Goal: Find contact information: Find contact information

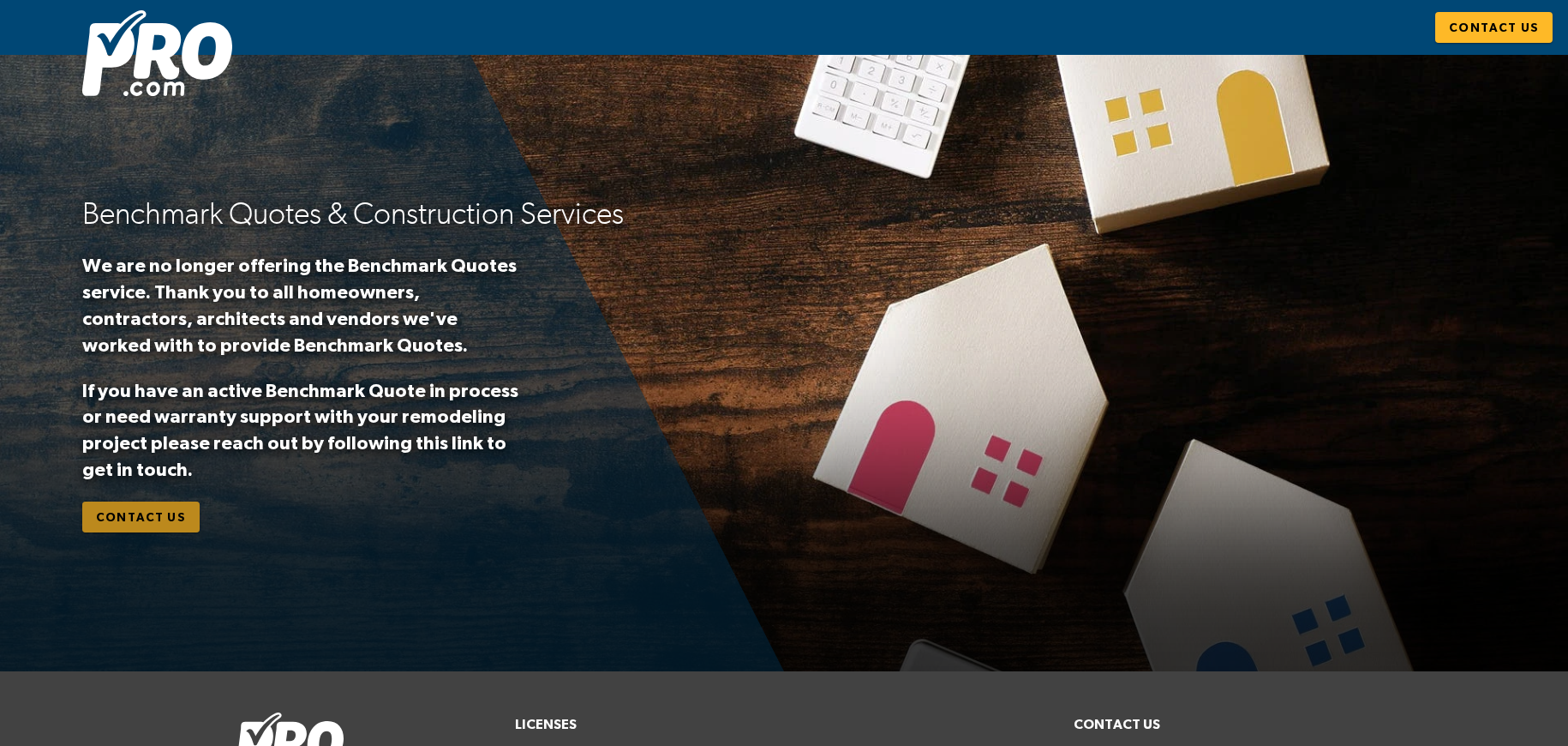
click at [143, 524] on span "Contact Us" at bounding box center [141, 517] width 90 height 22
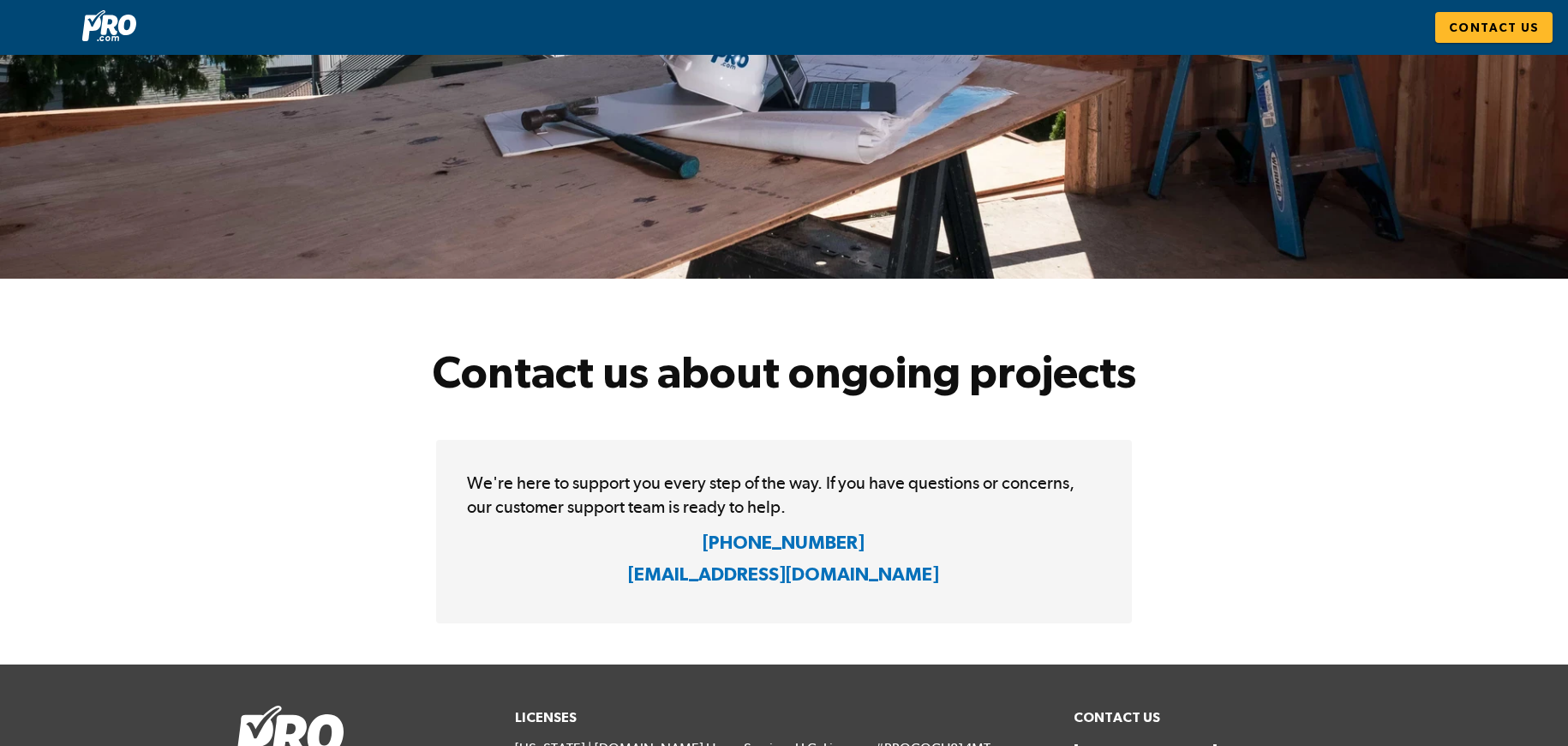
click at [198, 171] on img at bounding box center [784, 167] width 1568 height 224
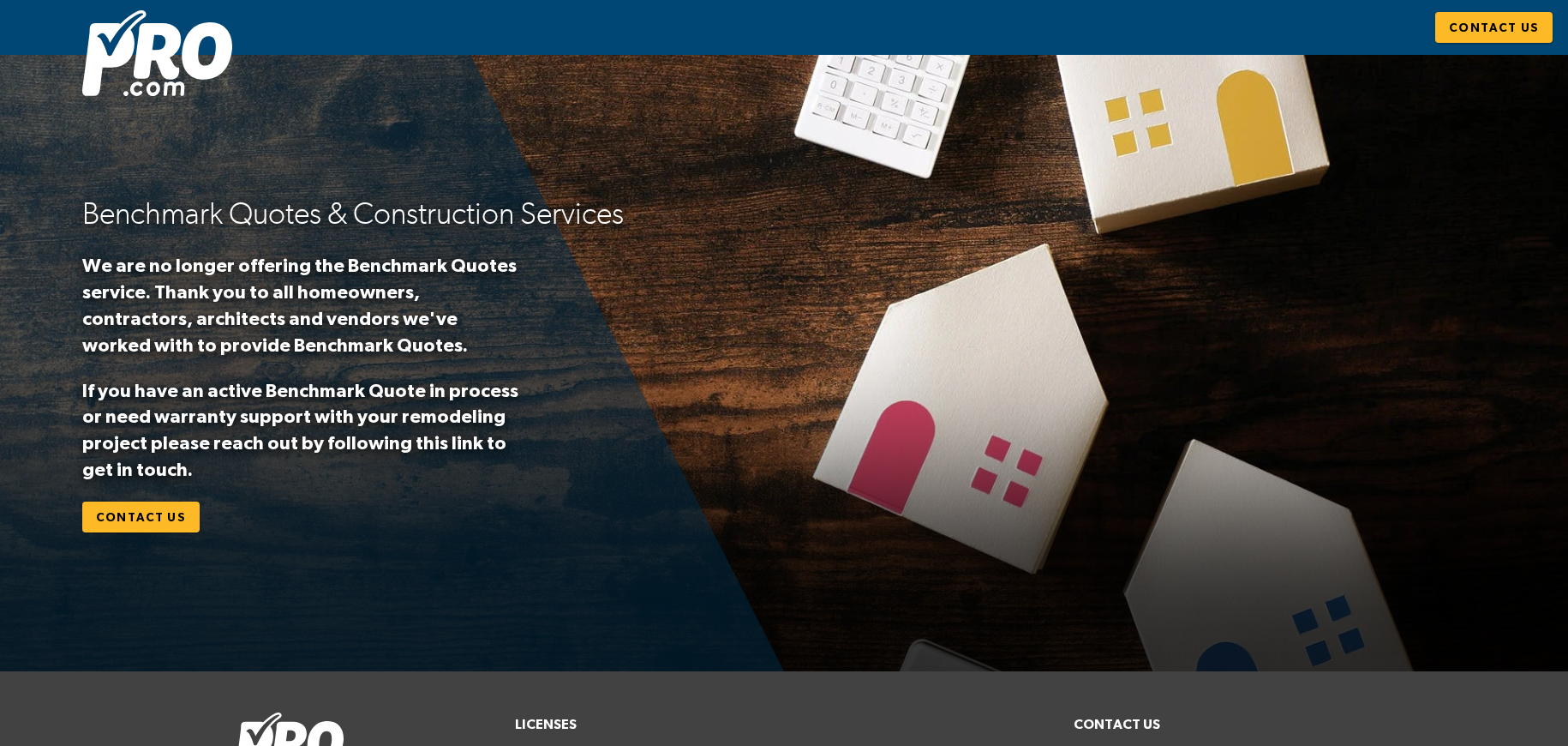
click at [146, 87] on img at bounding box center [157, 53] width 150 height 86
click at [126, 94] on img at bounding box center [157, 53] width 150 height 86
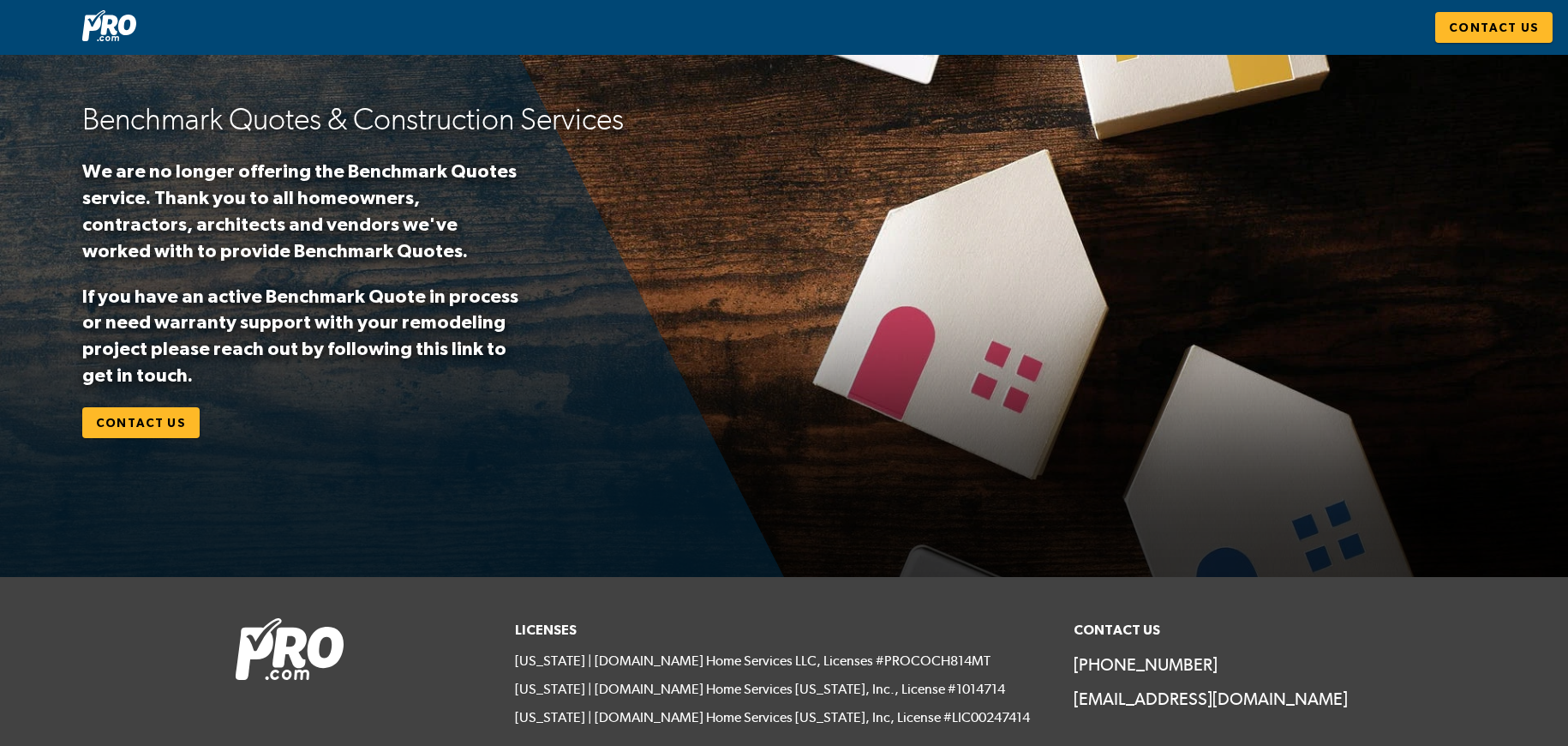
scroll to position [164, 0]
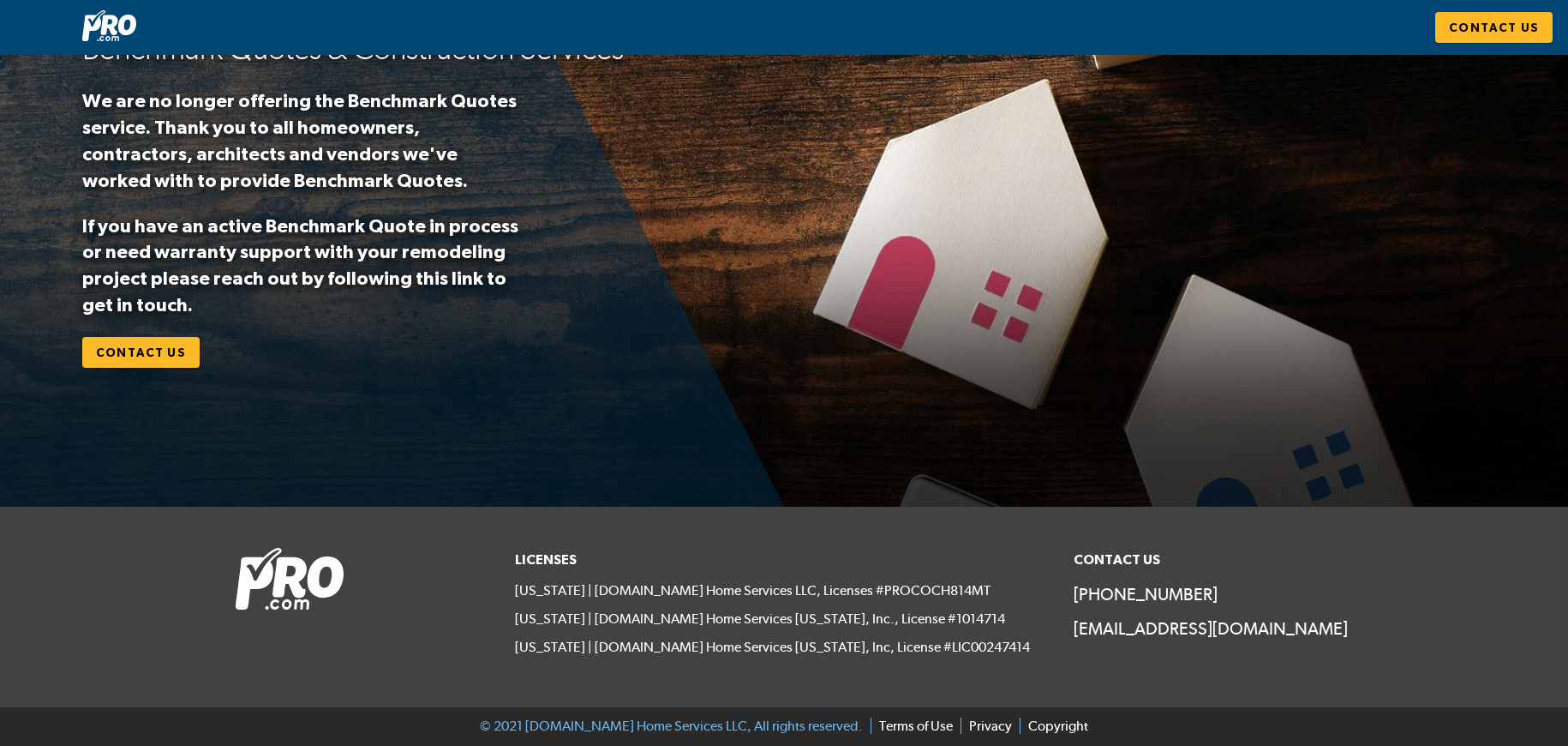
click at [1117, 628] on p "[EMAIL_ADDRESS][DOMAIN_NAME]" at bounding box center [1202, 628] width 259 height 24
click at [271, 581] on img at bounding box center [290, 579] width 108 height 62
click at [270, 614] on div at bounding box center [365, 607] width 280 height 139
click at [95, 21] on img at bounding box center [109, 26] width 54 height 31
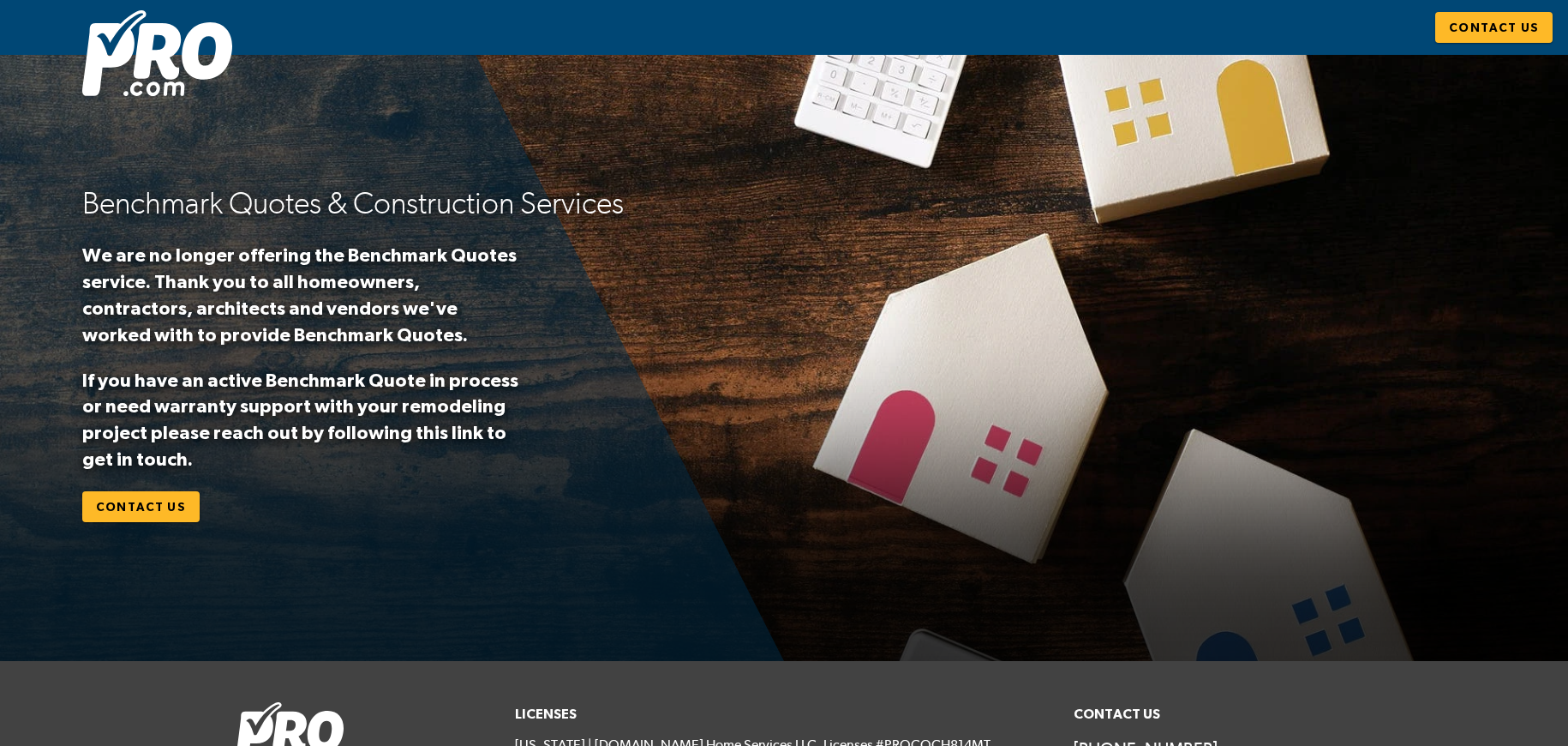
scroll to position [0, 0]
